Goal: Share content: Share content

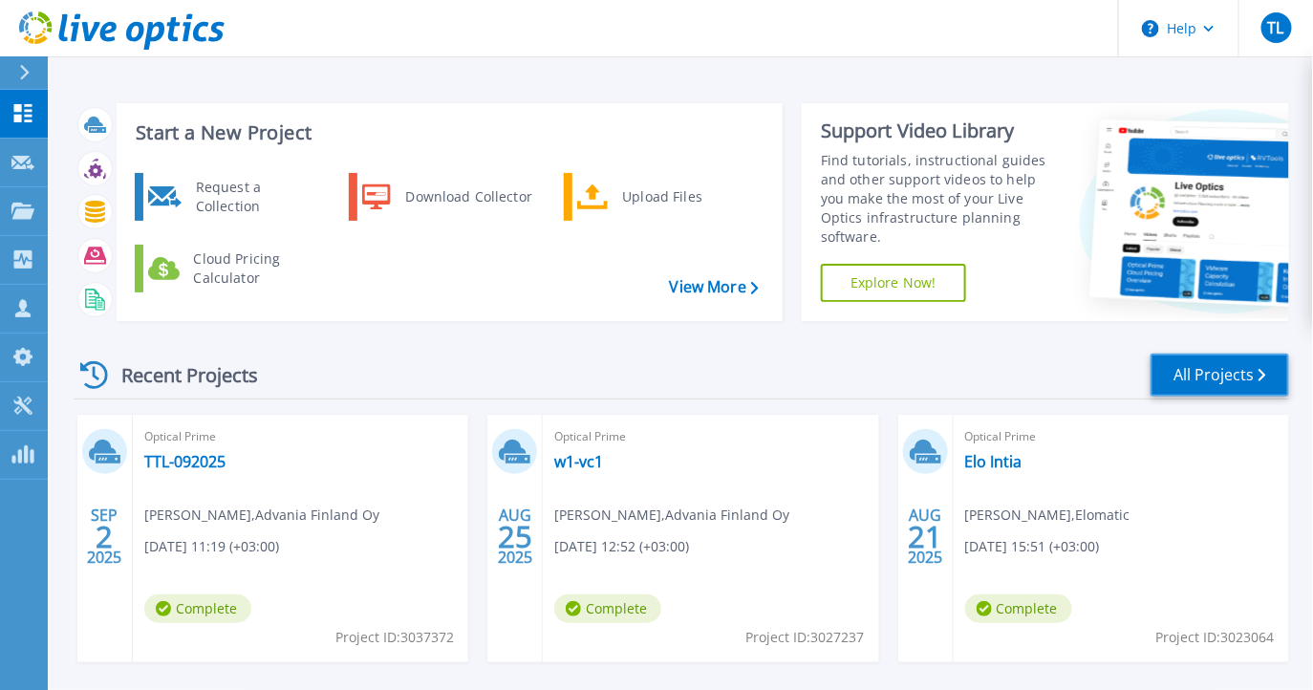
click at [1235, 378] on link "All Projects" at bounding box center [1219, 374] width 139 height 43
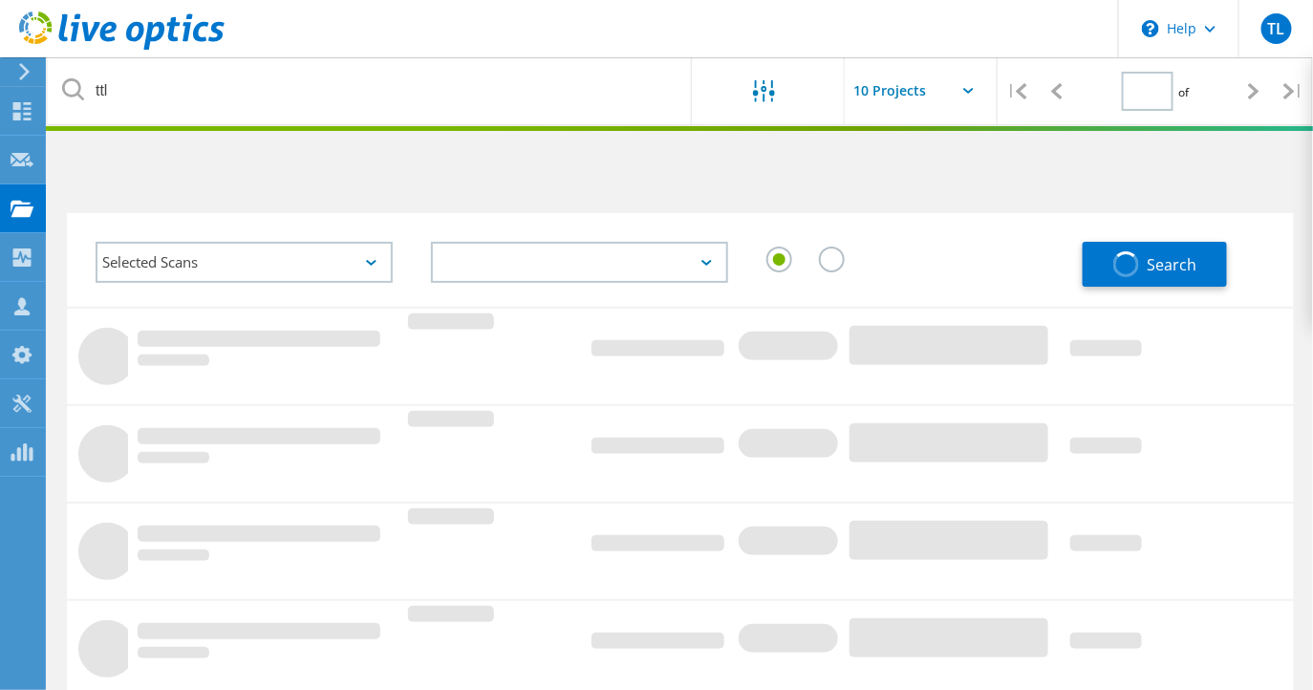
type input "1"
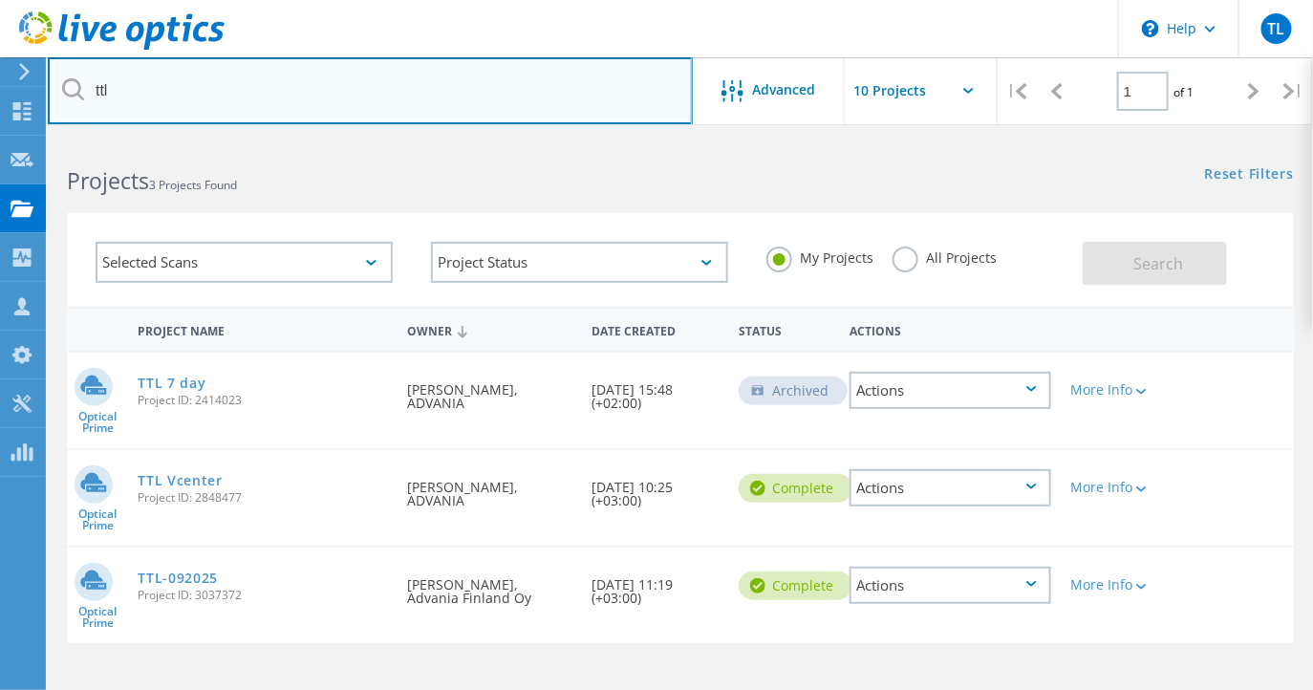
click at [188, 99] on input "ttl" at bounding box center [370, 90] width 645 height 67
type input "t"
type input "fluent"
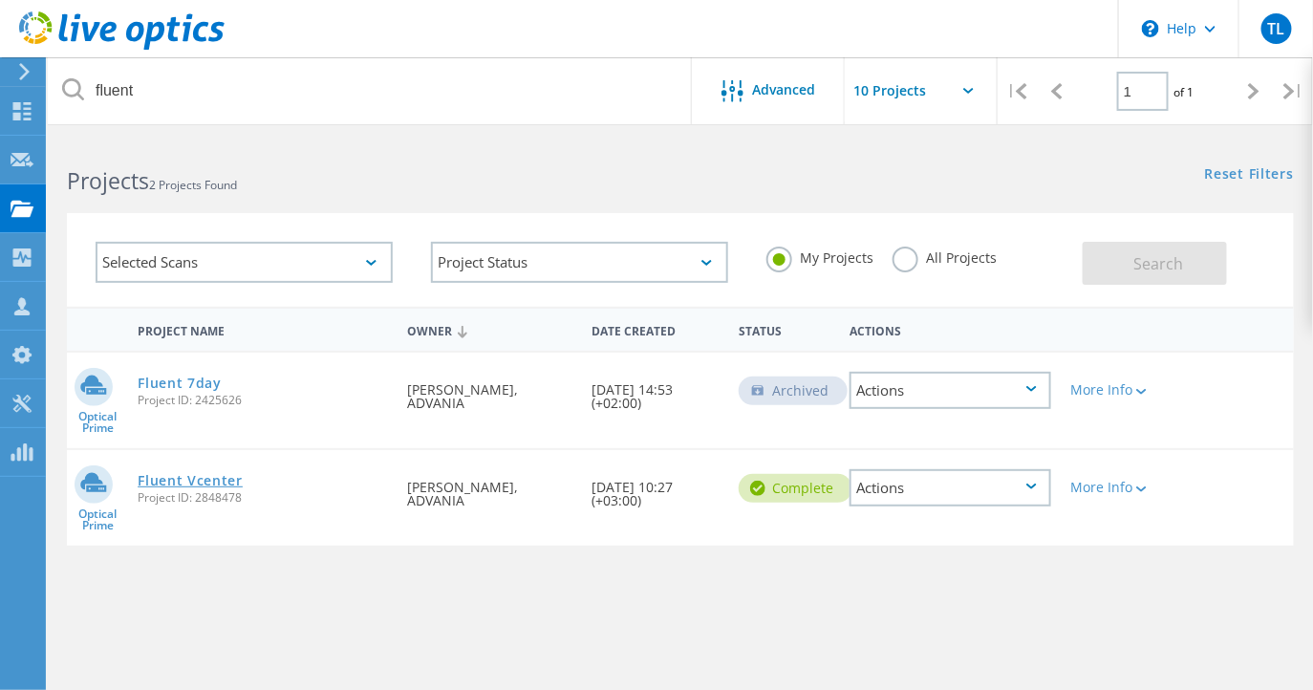
click at [198, 480] on link "Fluent Vcenter" at bounding box center [190, 480] width 105 height 13
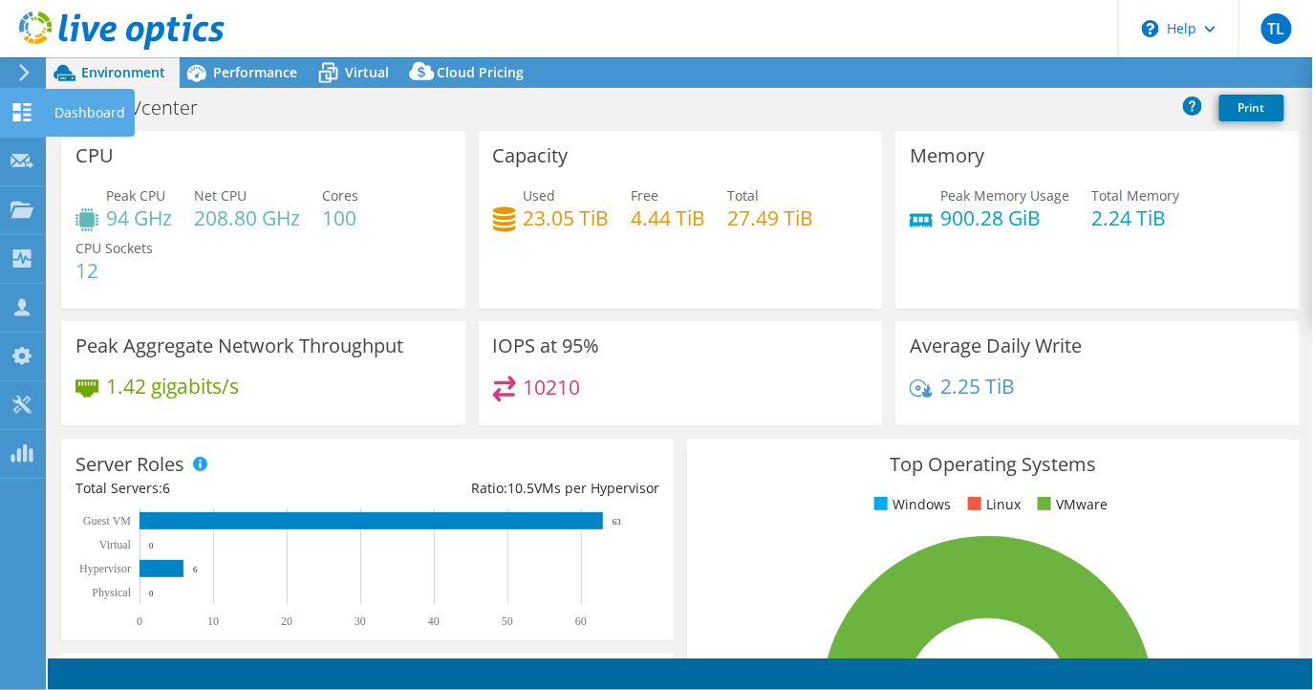
select select "USD"
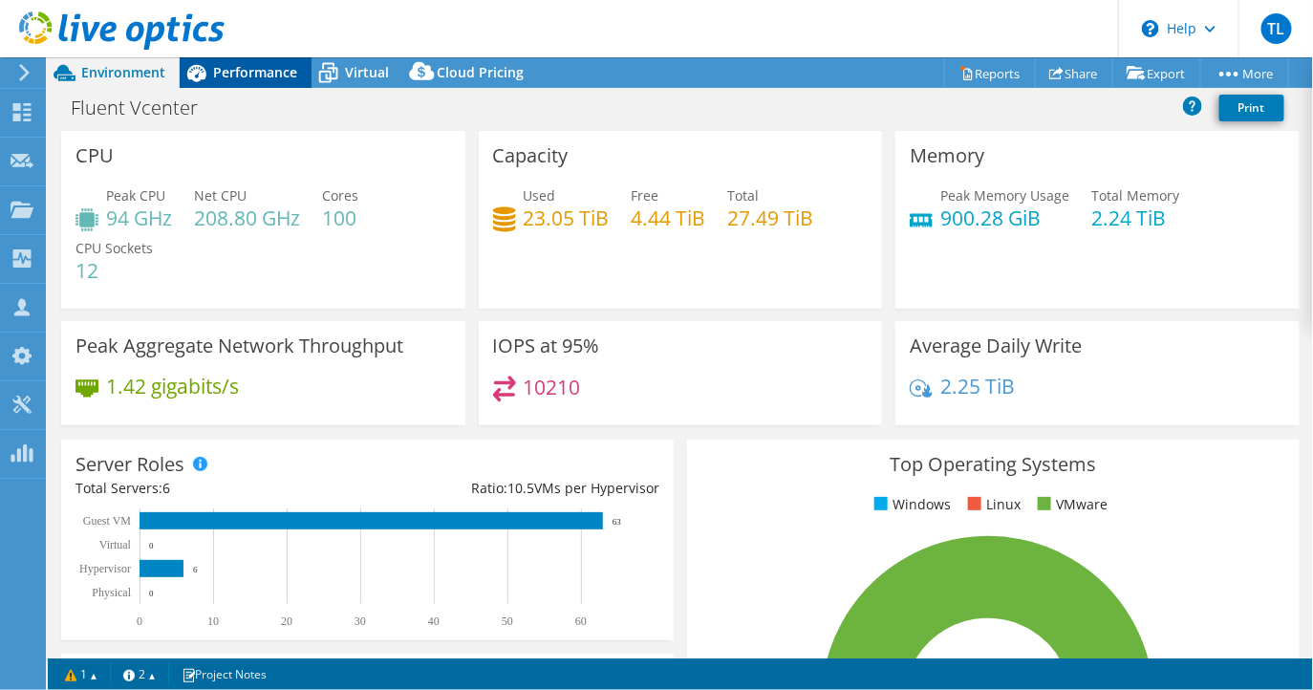
click at [280, 69] on span "Performance" at bounding box center [255, 72] width 84 height 18
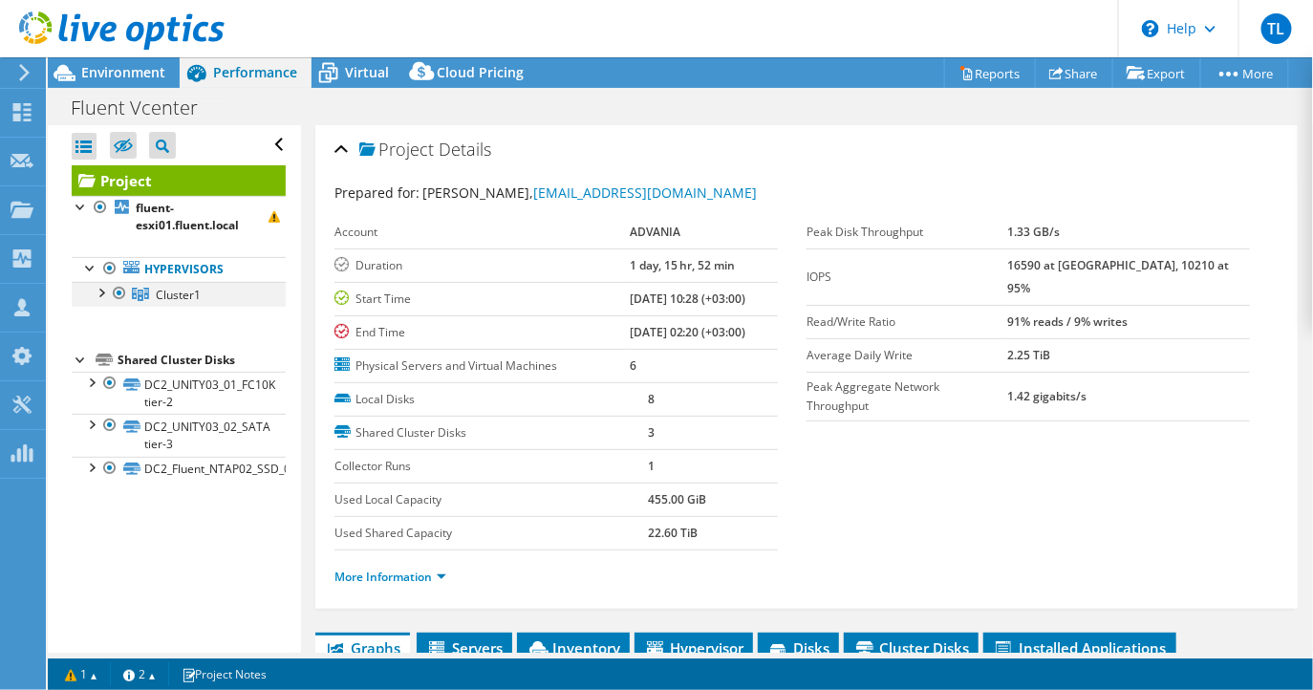
click at [98, 291] on div at bounding box center [100, 291] width 19 height 19
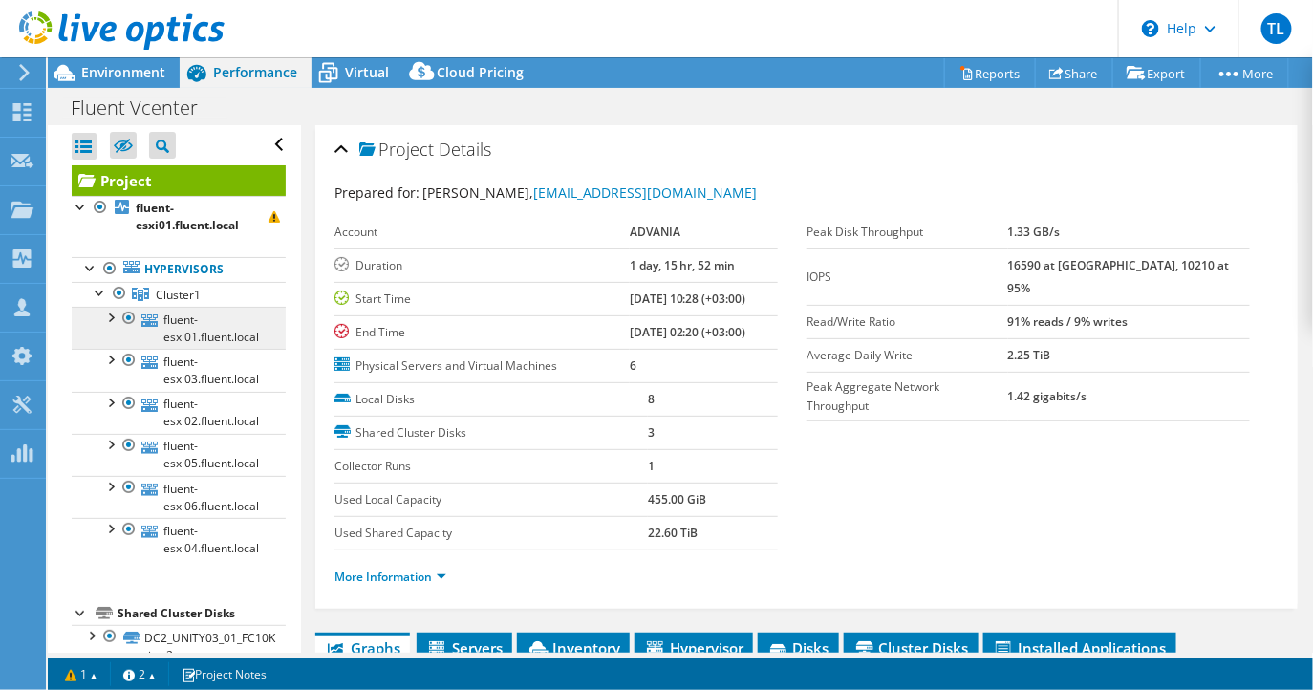
scroll to position [104, 0]
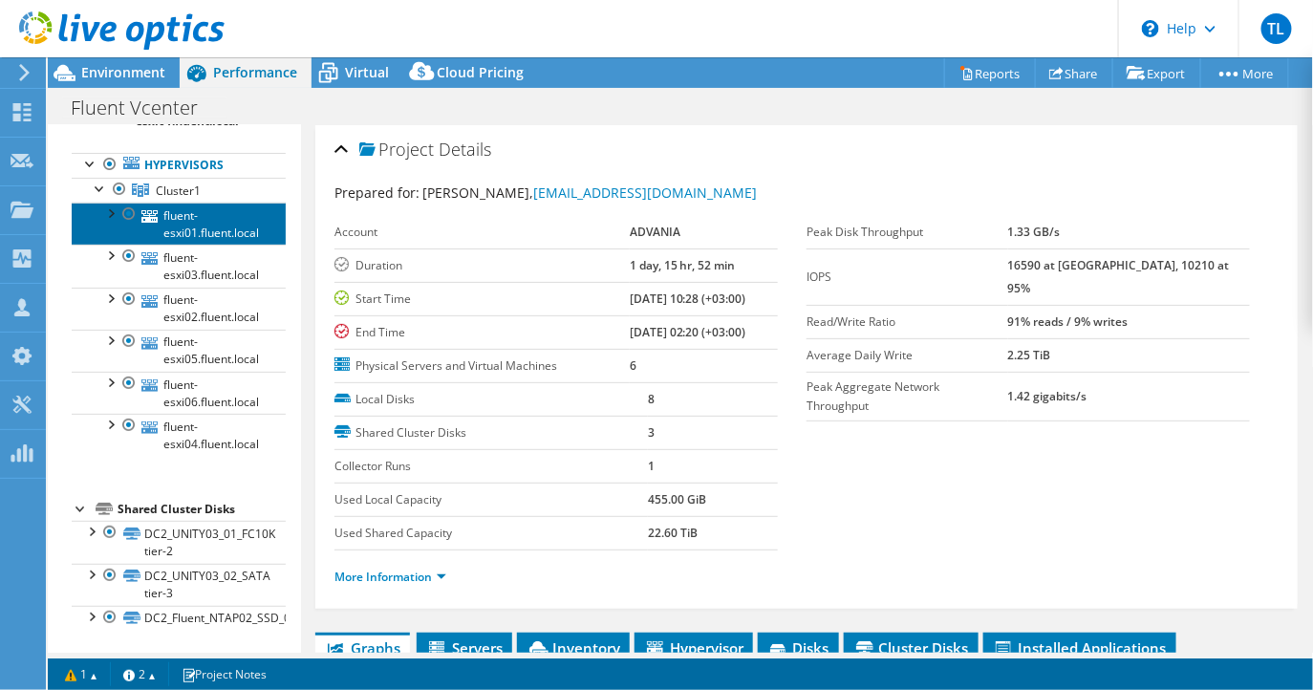
click at [224, 228] on link "fluent-esxi01.fluent.local" at bounding box center [179, 224] width 214 height 42
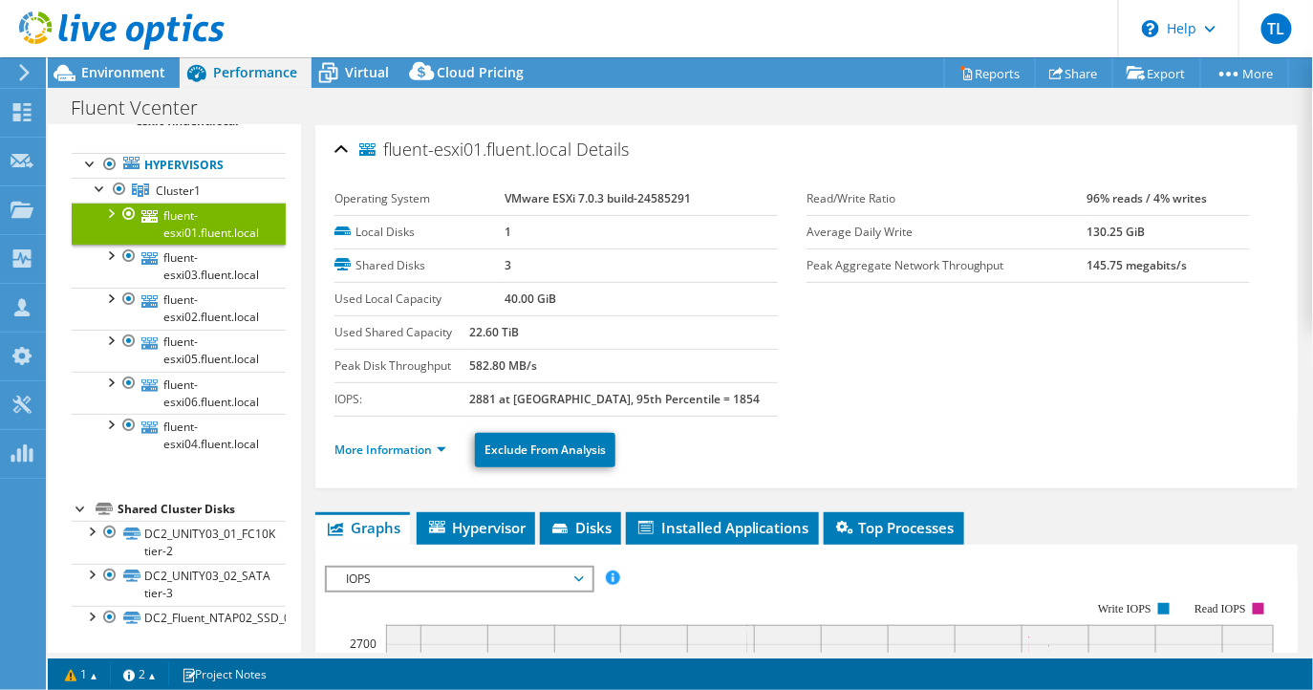
click at [113, 212] on div at bounding box center [109, 212] width 19 height 19
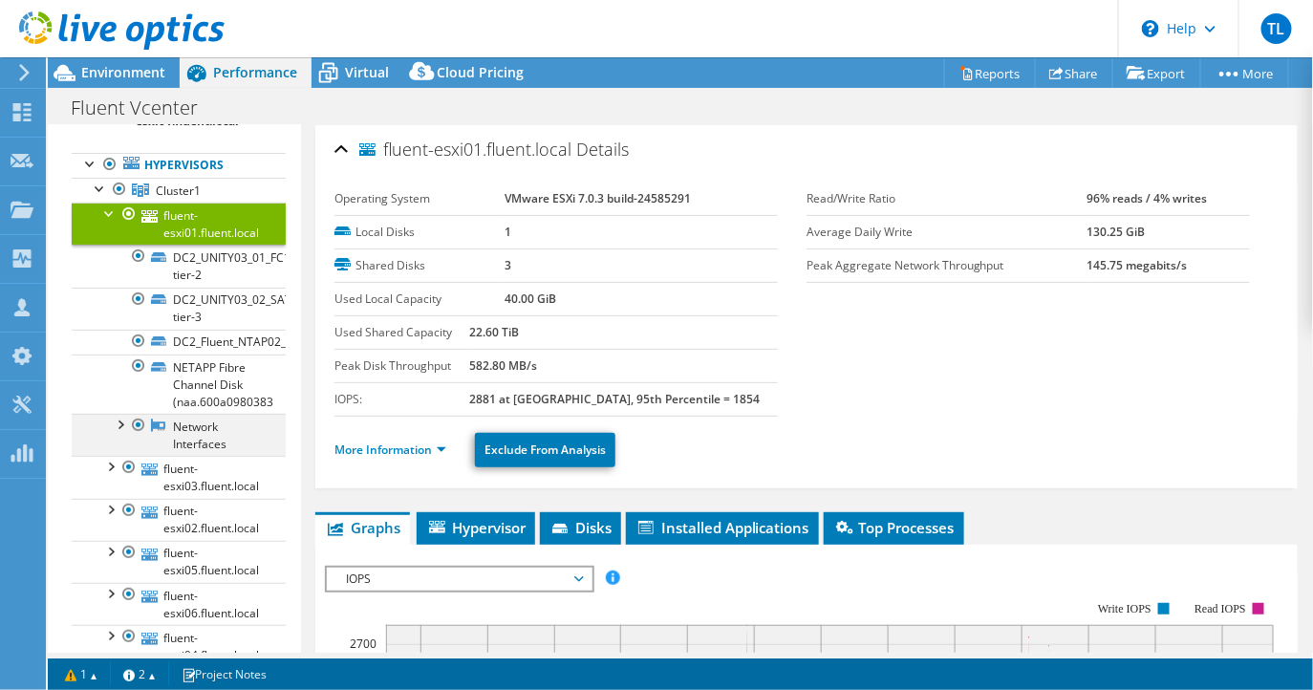
click at [118, 426] on div at bounding box center [119, 423] width 19 height 19
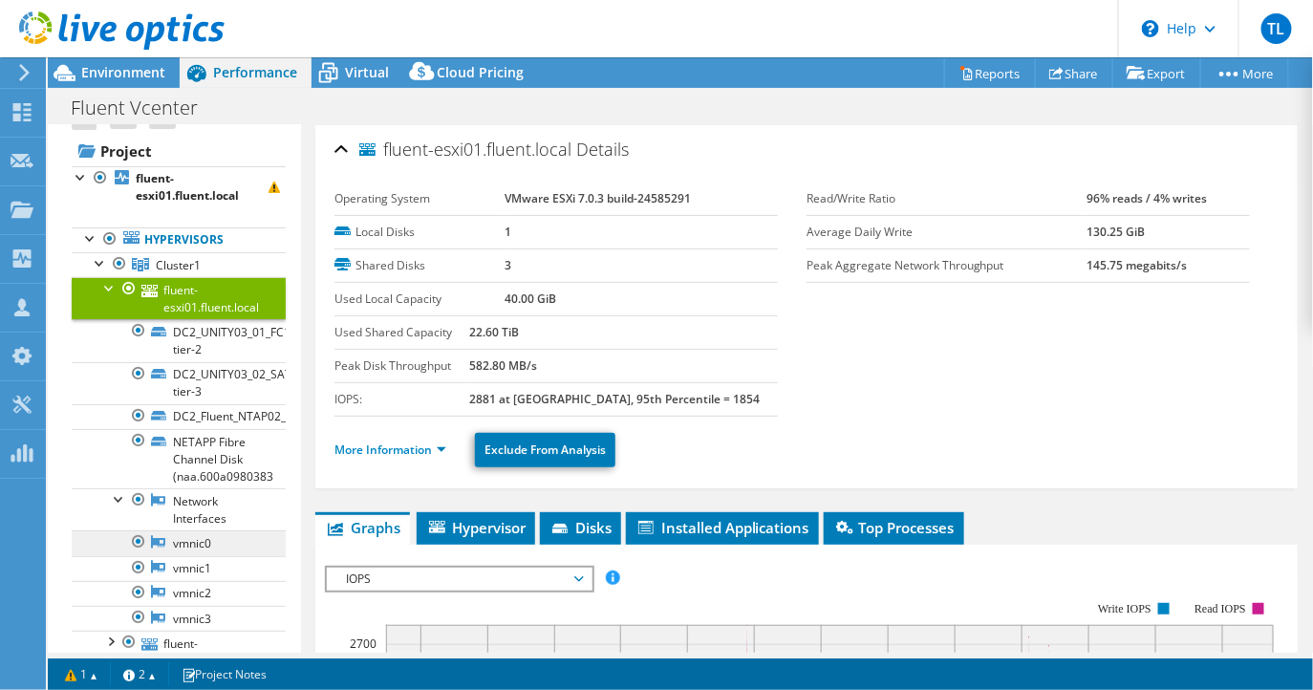
scroll to position [0, 0]
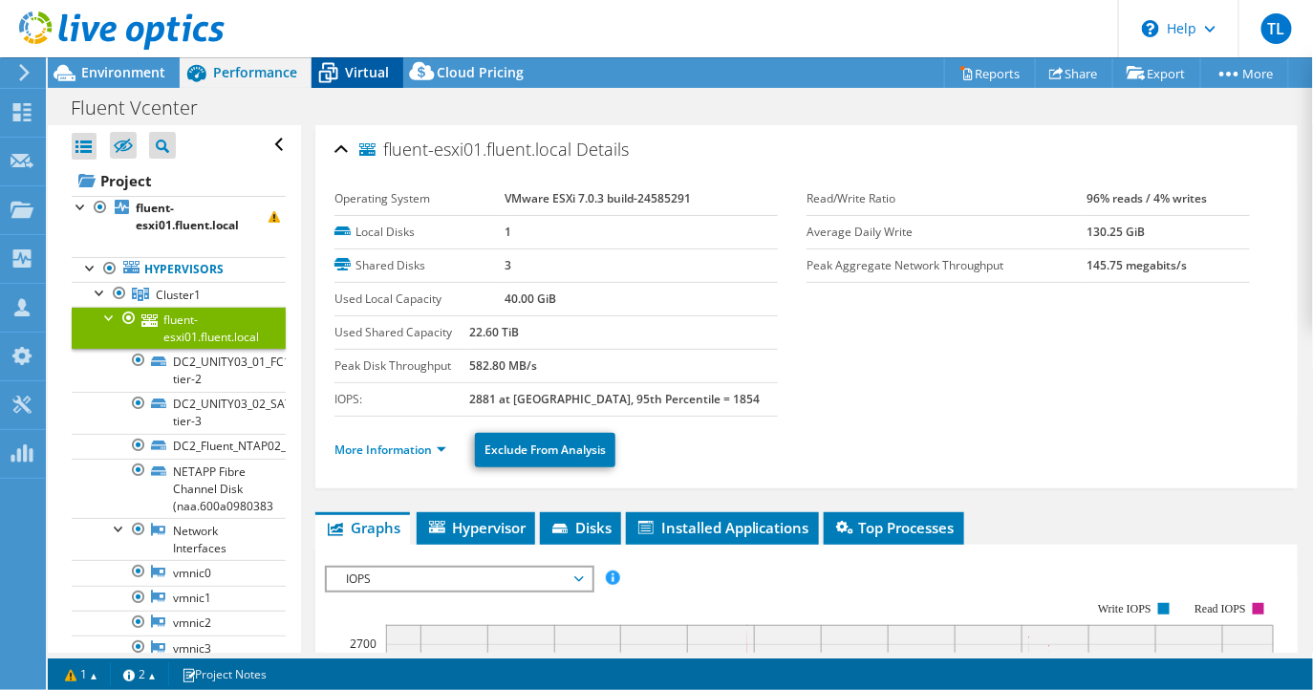
click at [355, 73] on span "Virtual" at bounding box center [367, 72] width 44 height 18
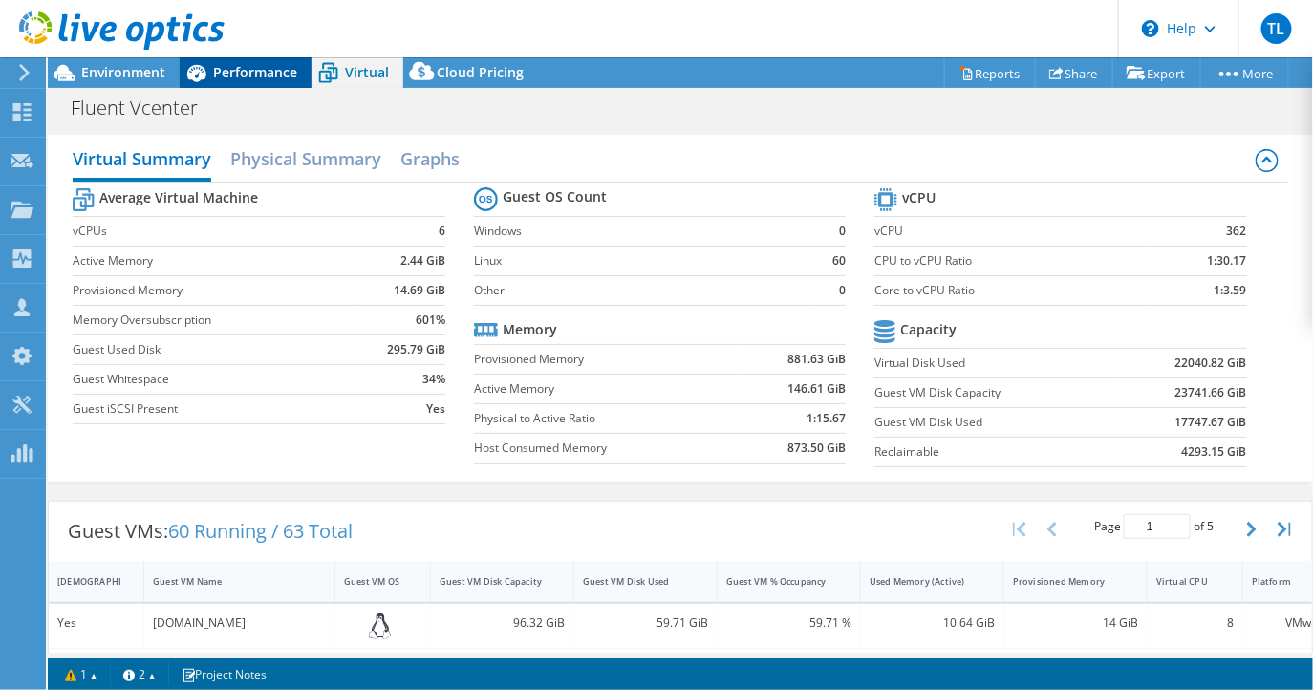
click at [241, 70] on span "Performance" at bounding box center [255, 72] width 84 height 18
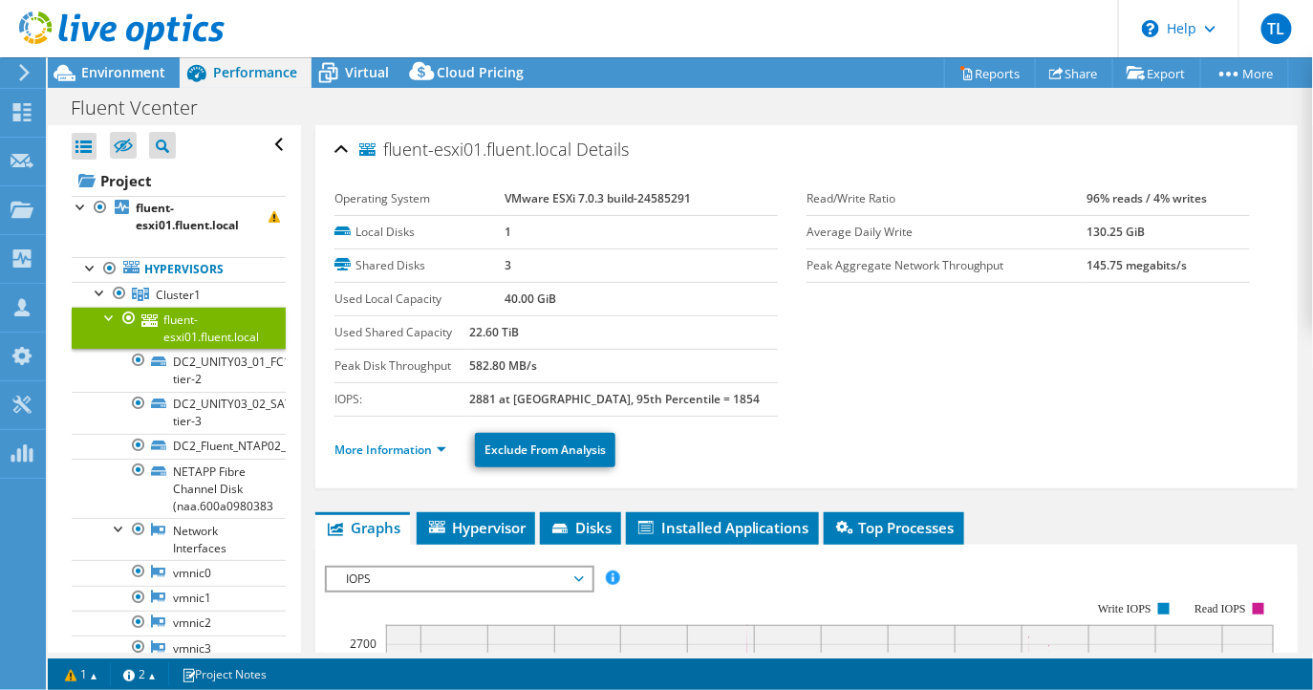
click at [107, 316] on div at bounding box center [109, 316] width 19 height 19
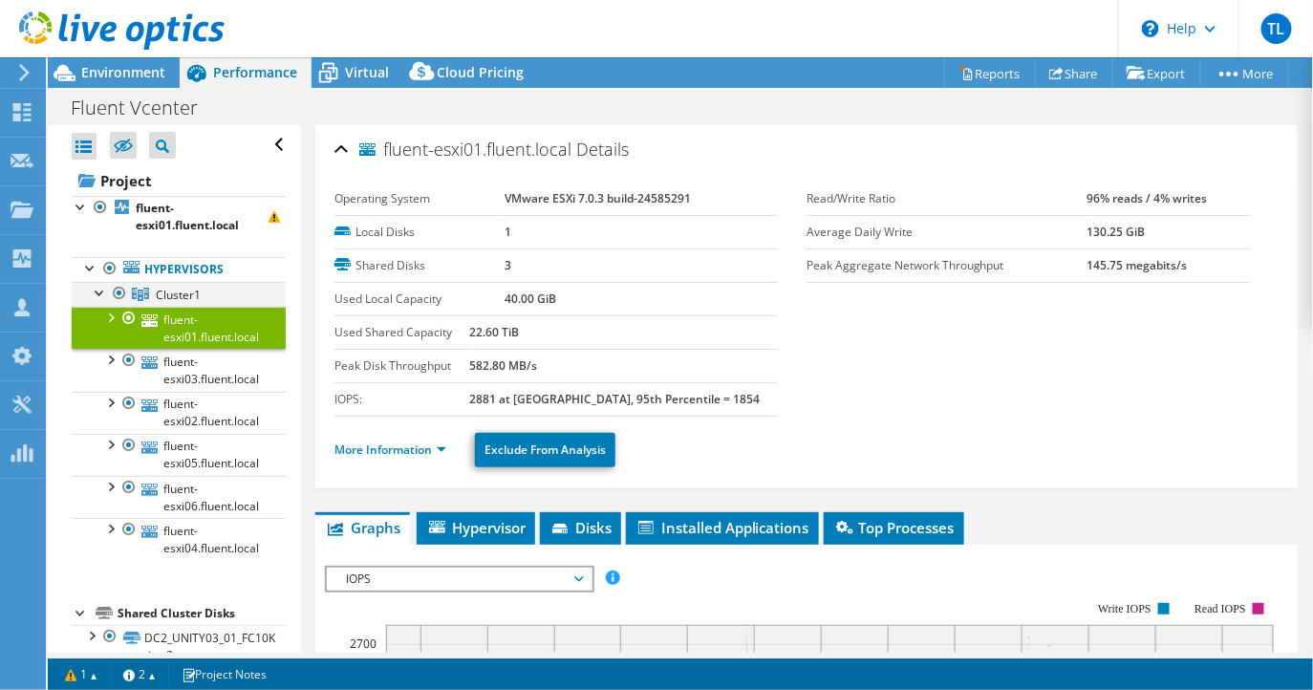
click at [96, 290] on div at bounding box center [100, 291] width 19 height 19
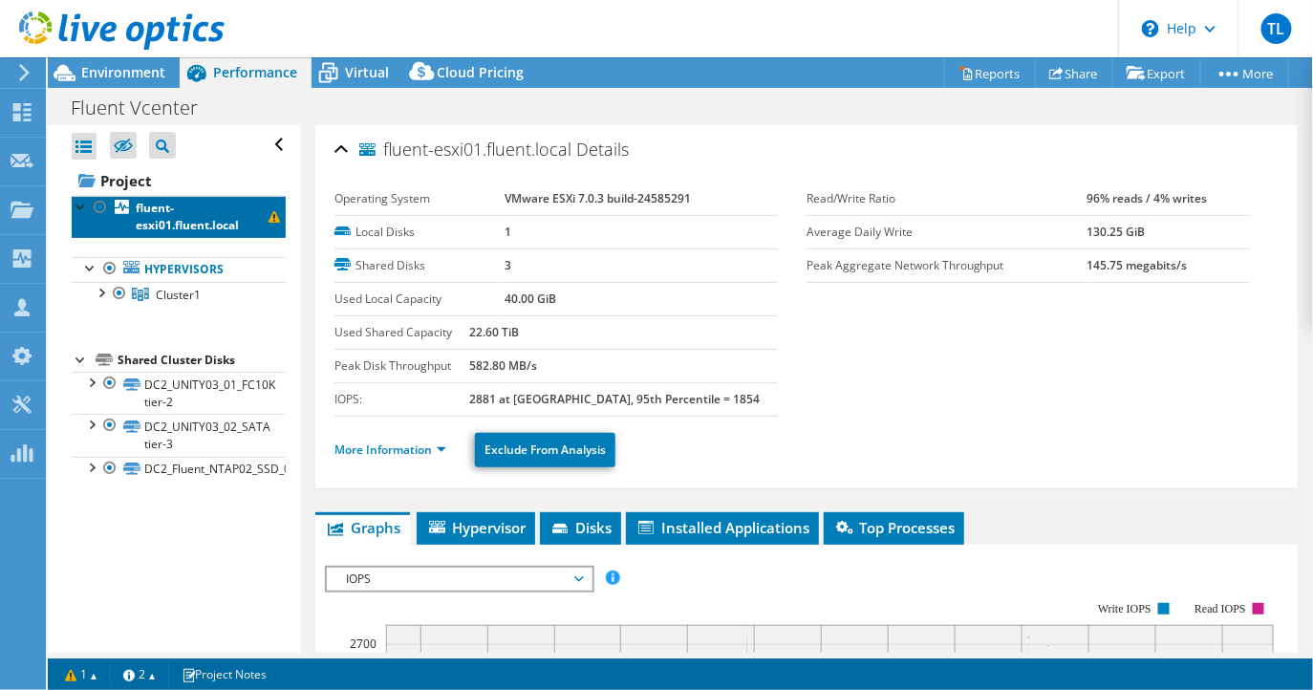
click at [212, 204] on link "fluent-esxi01.fluent.local" at bounding box center [179, 217] width 214 height 42
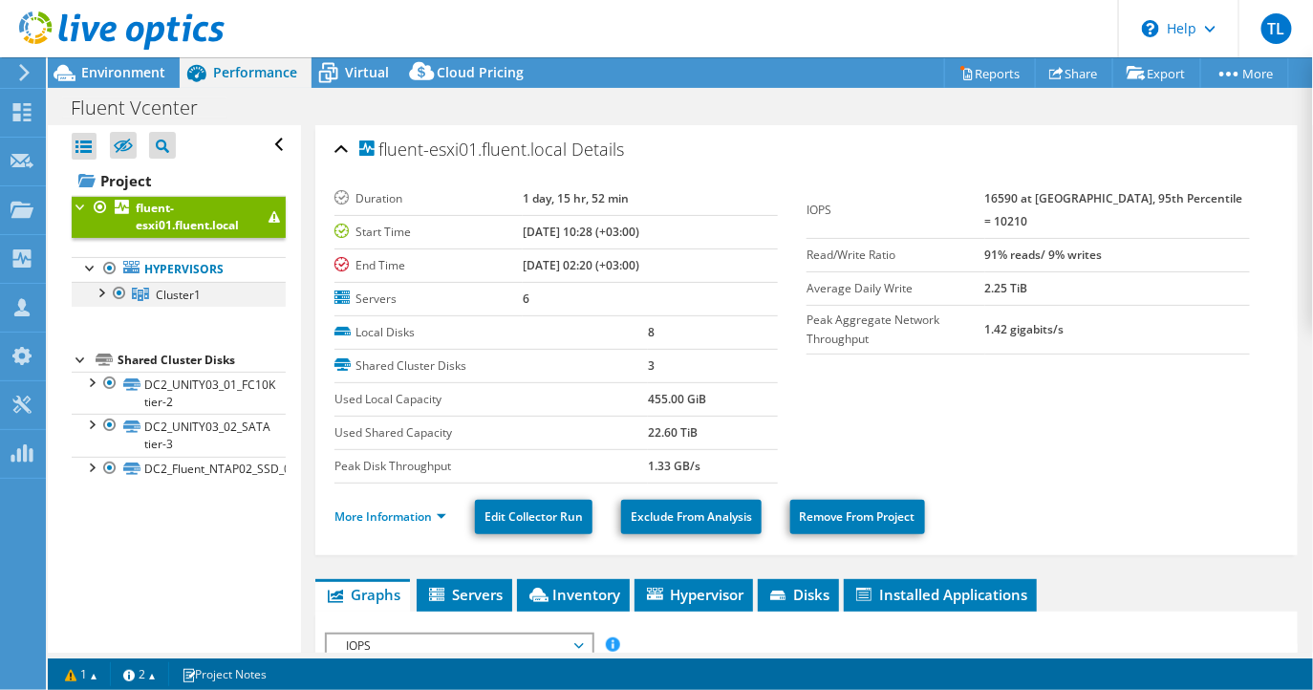
click at [96, 300] on div at bounding box center [100, 291] width 19 height 19
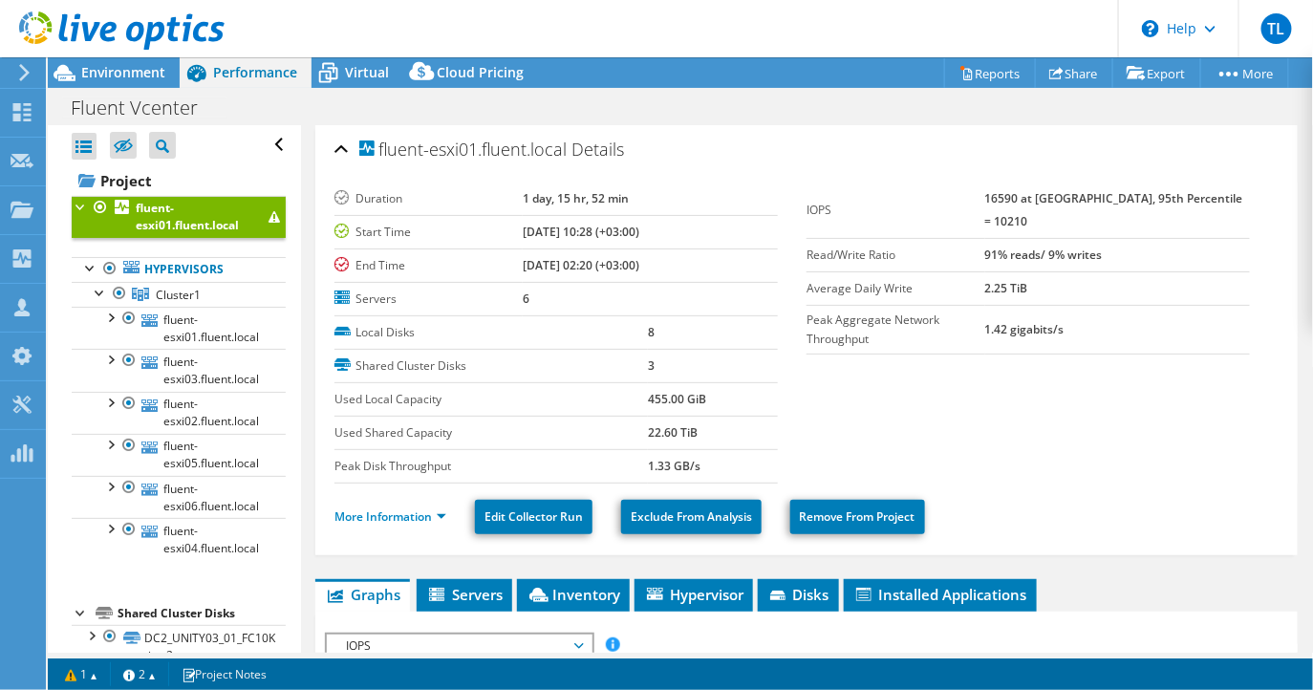
click at [139, 54] on div at bounding box center [112, 32] width 224 height 64
click at [131, 74] on span "Environment" at bounding box center [123, 72] width 84 height 18
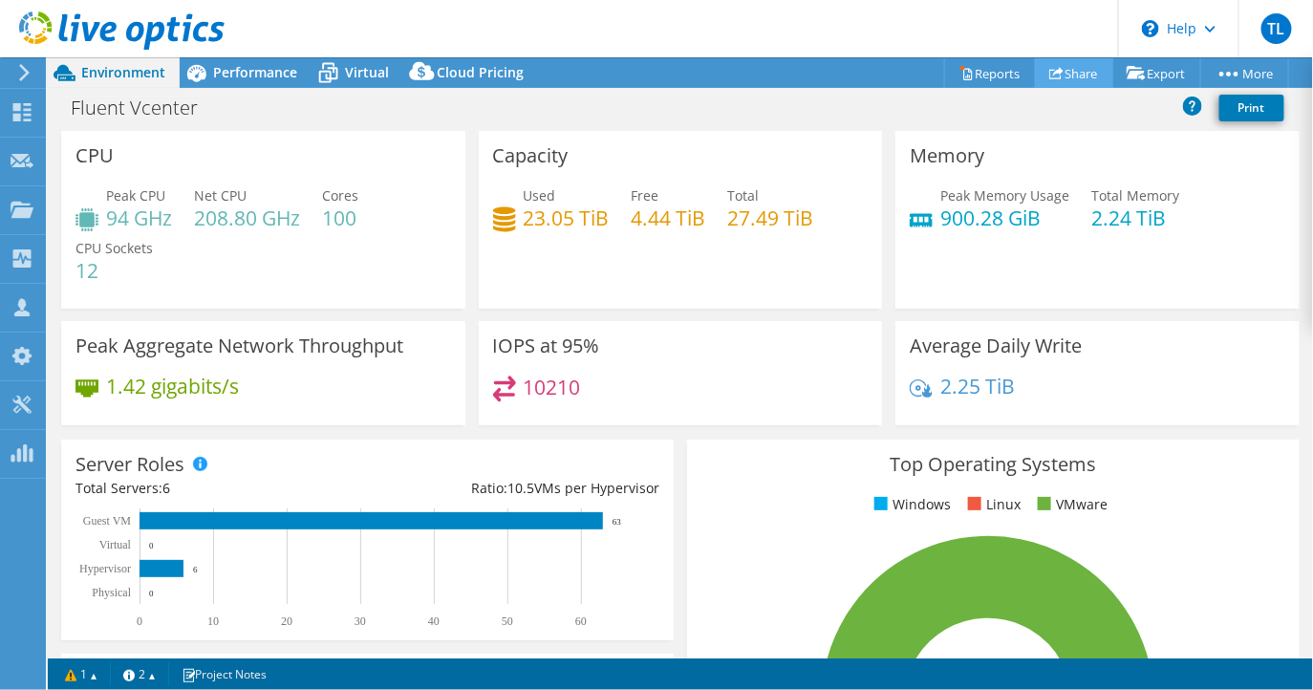
click at [1075, 73] on link "Share" at bounding box center [1074, 73] width 78 height 30
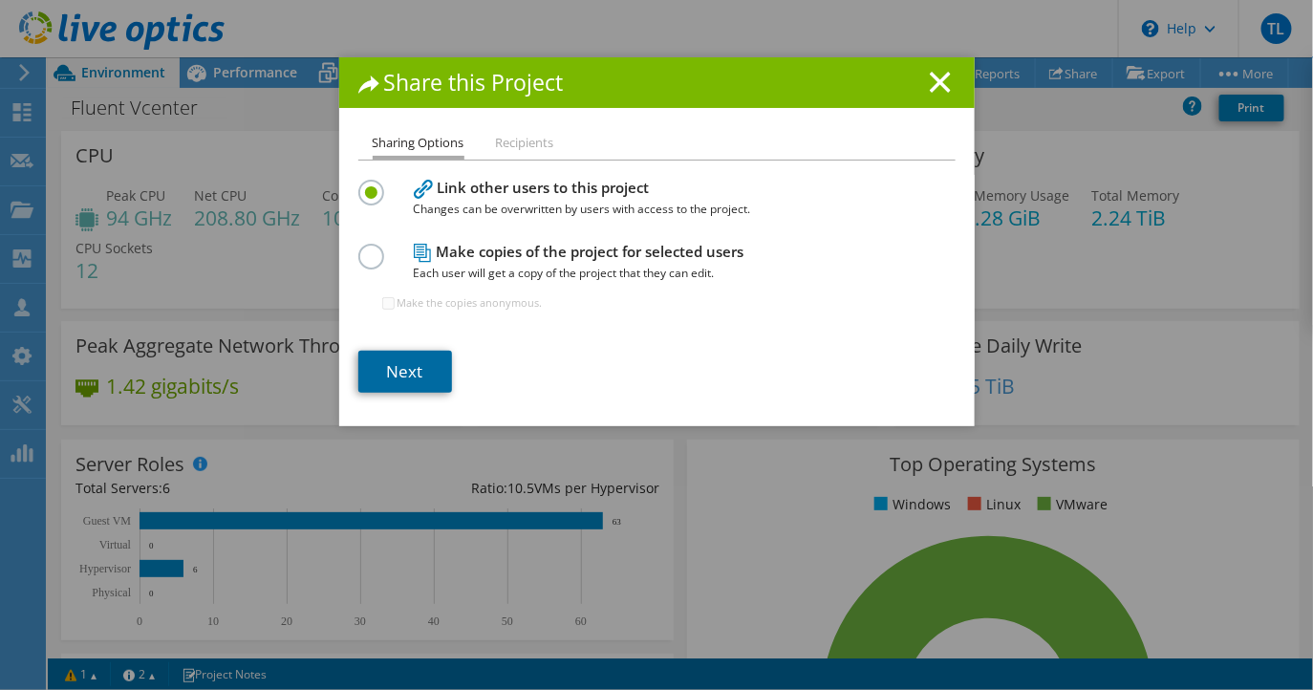
click at [422, 367] on link "Next" at bounding box center [405, 372] width 94 height 42
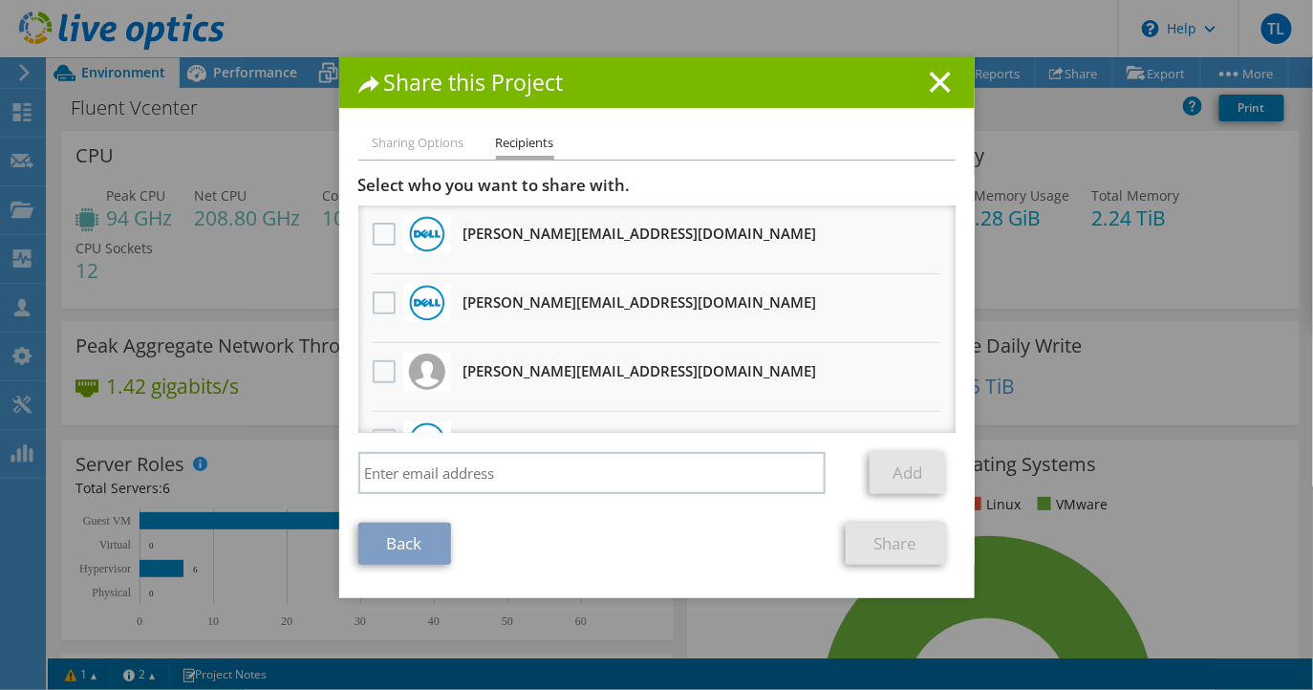
scroll to position [46, 0]
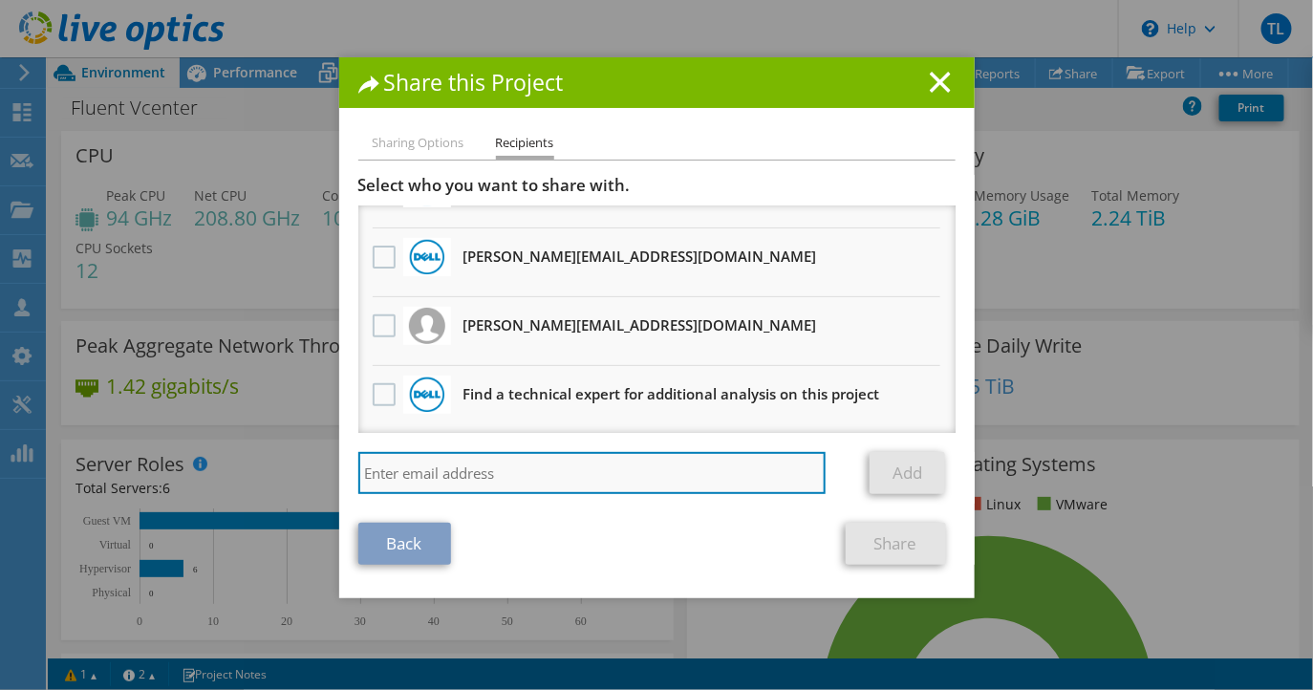
click at [499, 479] on input "search" at bounding box center [592, 473] width 468 height 42
type input "[PERSON_NAME][EMAIL_ADDRESS][DOMAIN_NAME]"
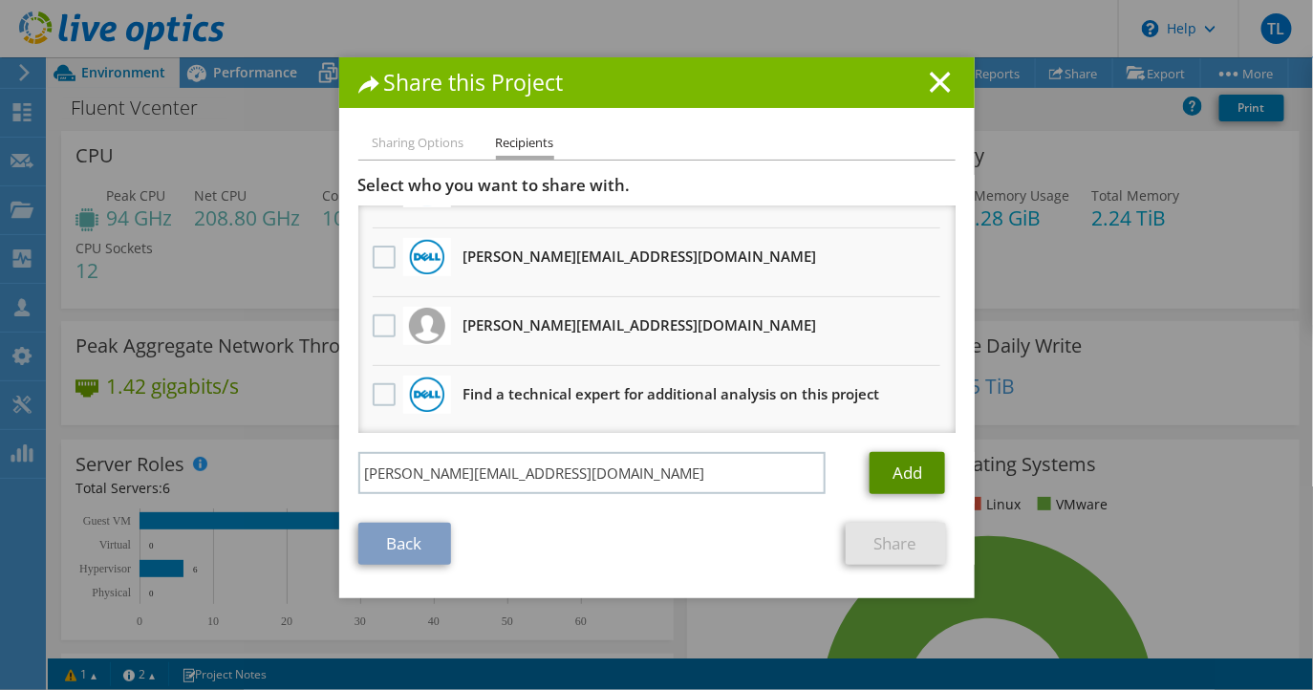
click at [915, 483] on link "Add" at bounding box center [906, 473] width 75 height 42
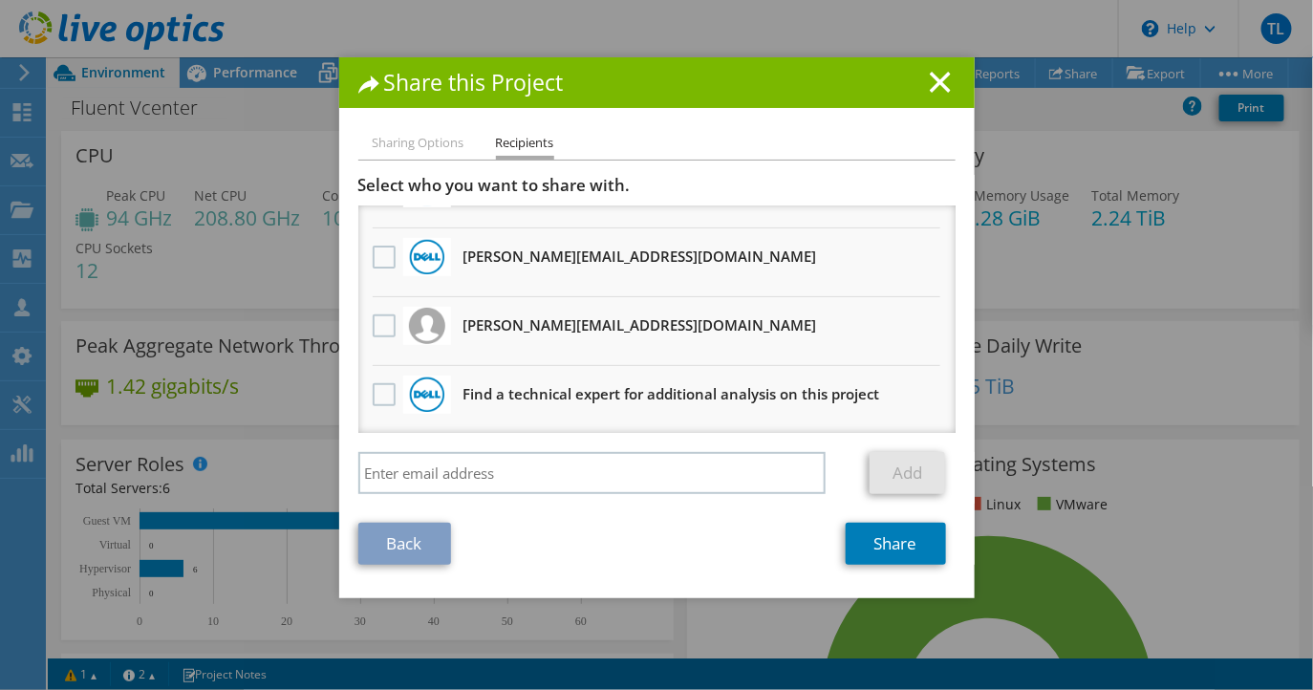
scroll to position [0, 0]
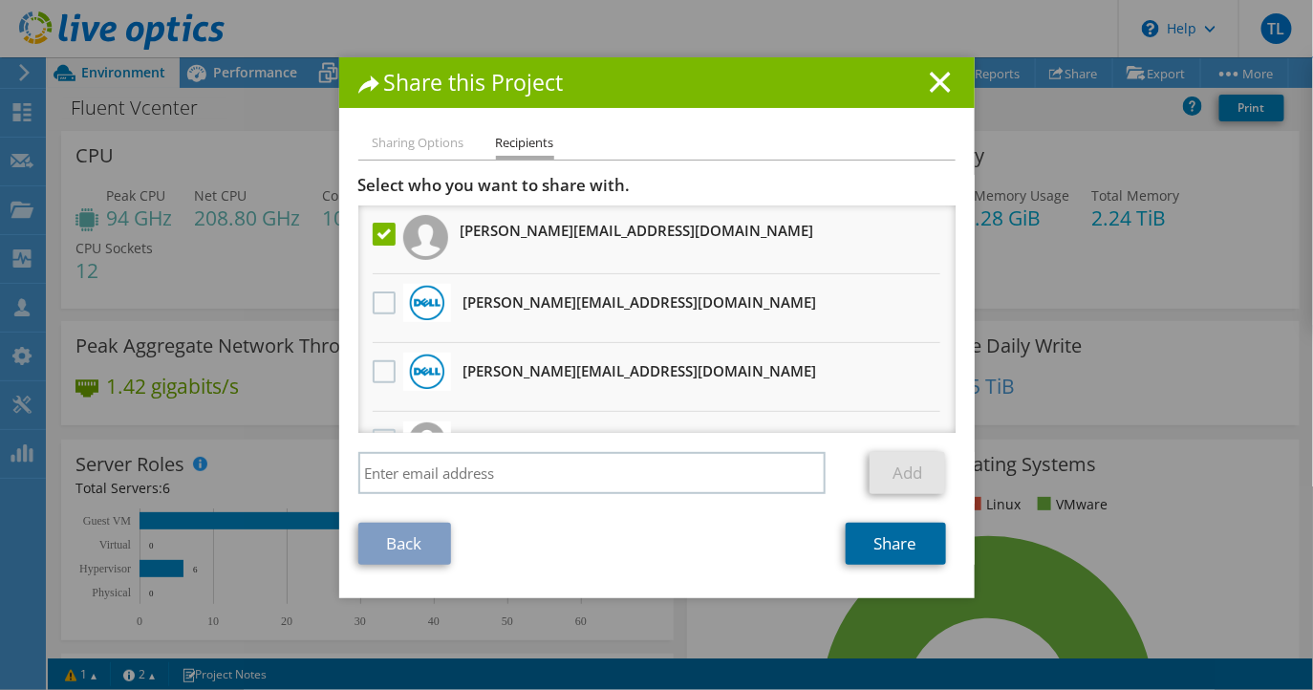
click at [886, 552] on link "Share" at bounding box center [895, 544] width 100 height 42
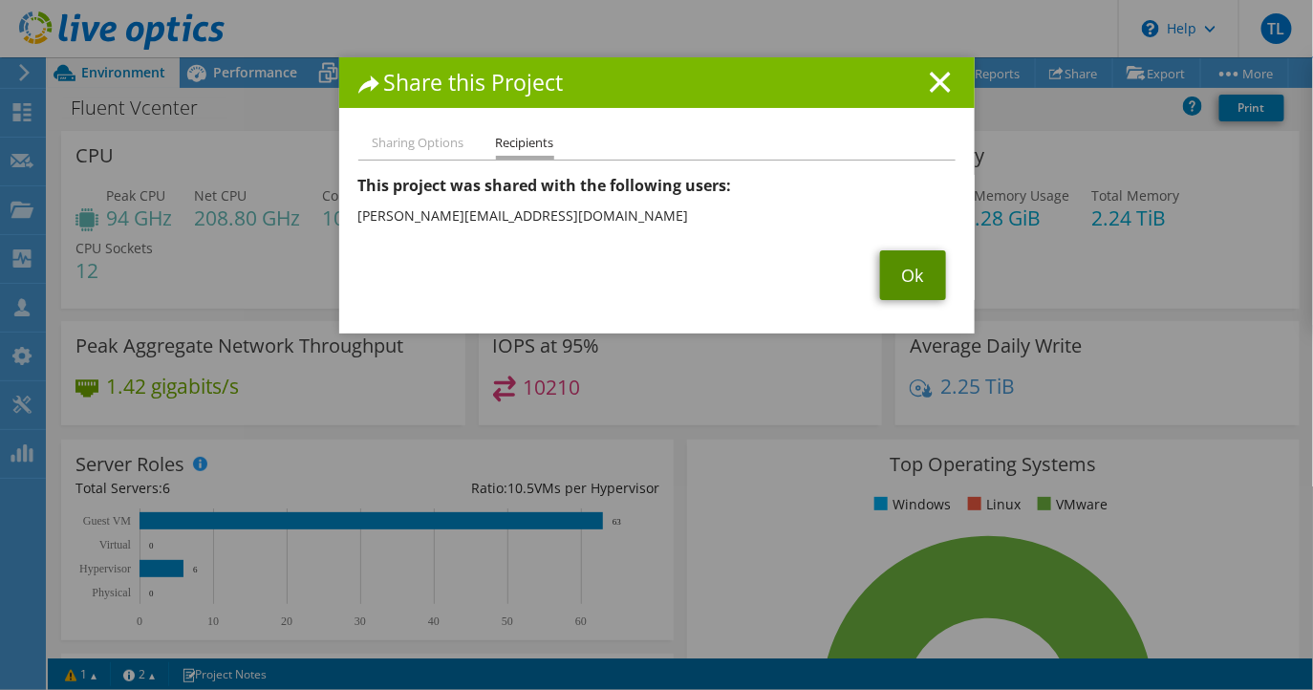
click at [912, 286] on link "Ok" at bounding box center [913, 275] width 66 height 50
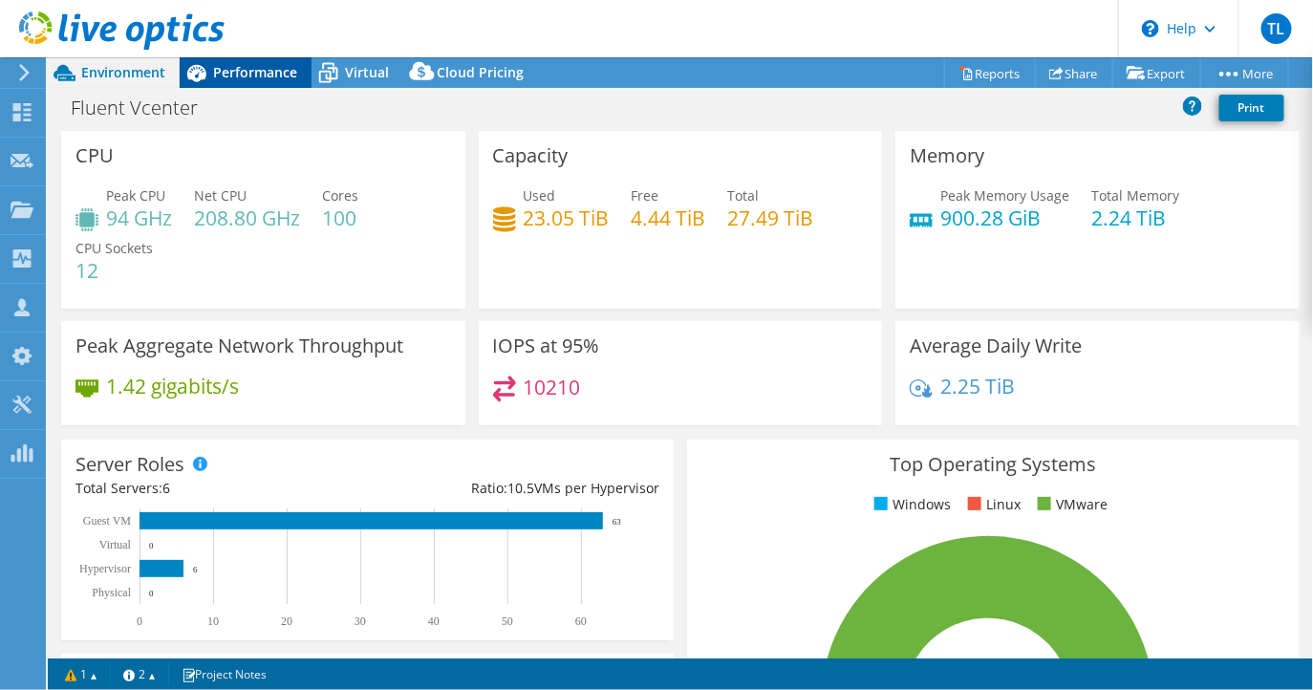
click at [261, 72] on span "Performance" at bounding box center [255, 72] width 84 height 18
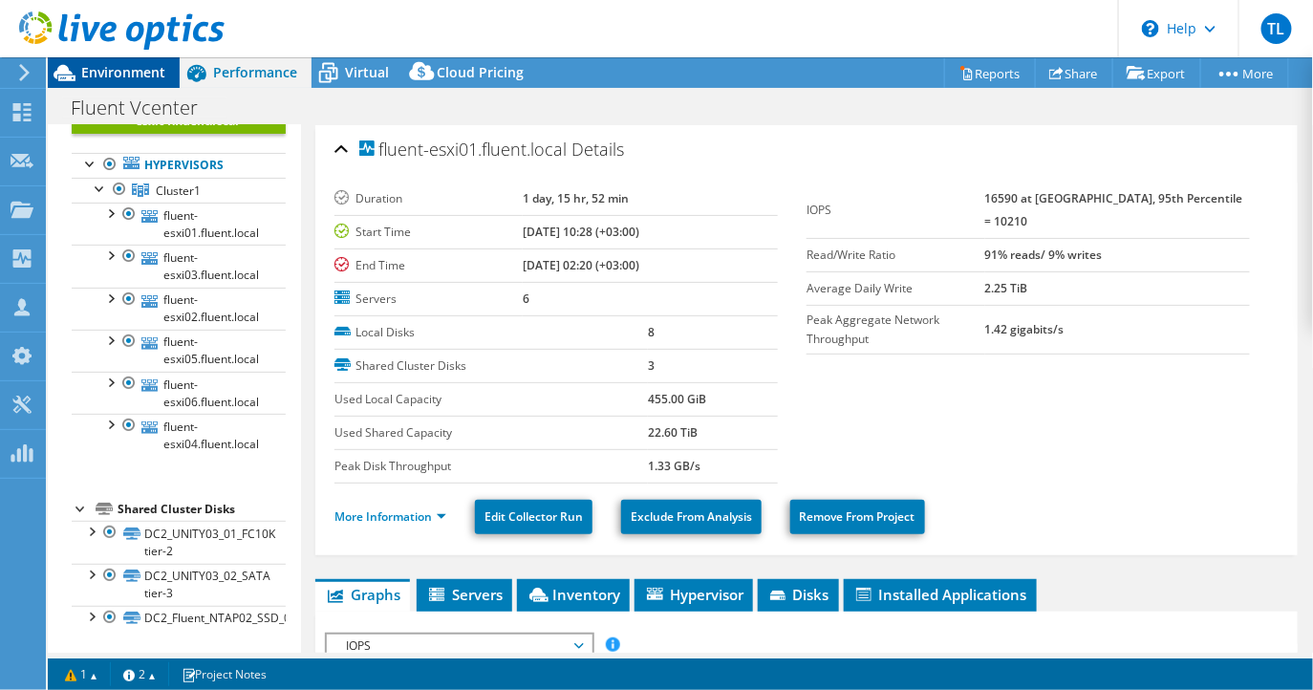
click at [124, 71] on span "Environment" at bounding box center [123, 72] width 84 height 18
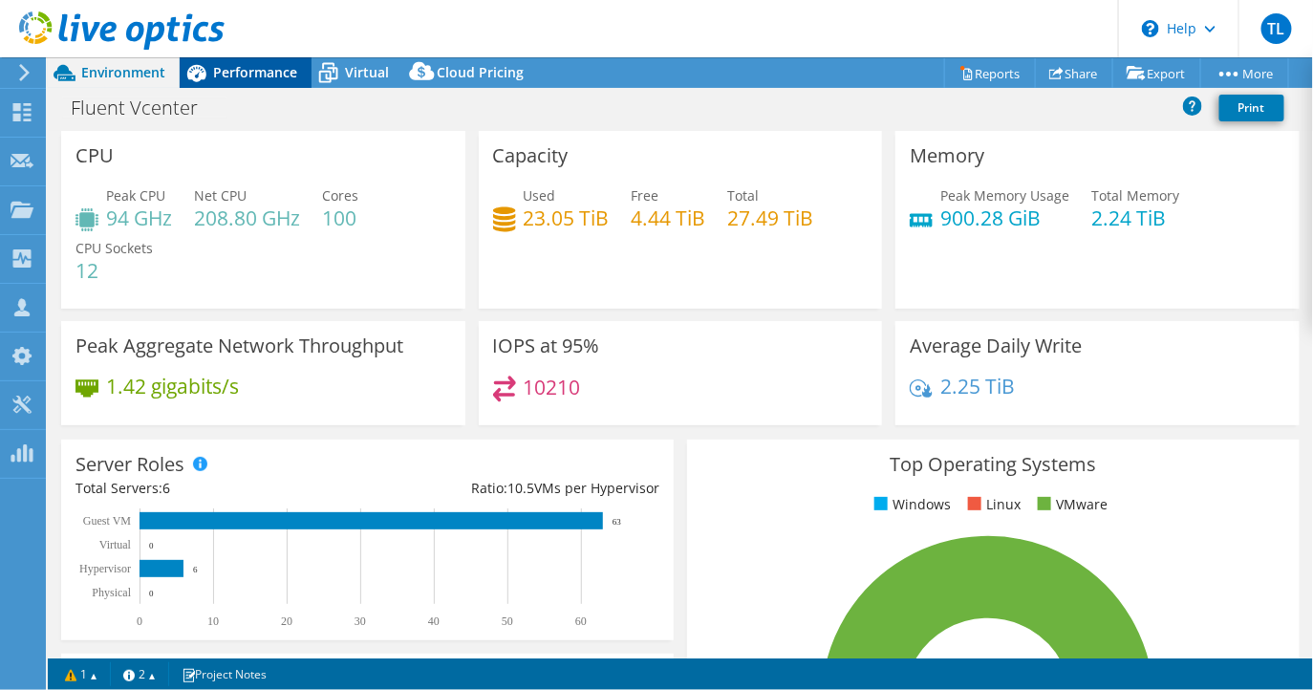
click at [257, 76] on span "Performance" at bounding box center [255, 72] width 84 height 18
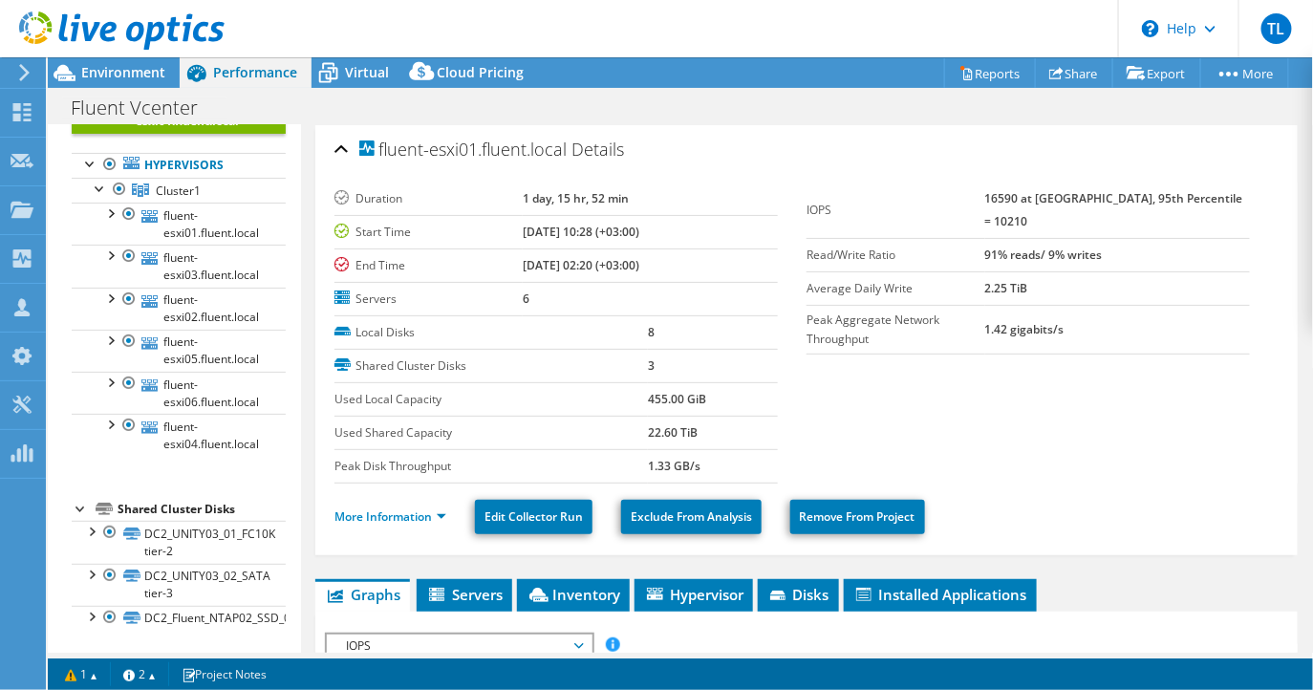
click at [370, 56] on header "TL Channel Partner [PERSON_NAME] [EMAIL_ADDRESS][DOMAIN_NAME] ADVANIA My Profil…" at bounding box center [656, 28] width 1313 height 57
click at [361, 80] on span "Virtual" at bounding box center [367, 72] width 44 height 18
